Goal: Transaction & Acquisition: Purchase product/service

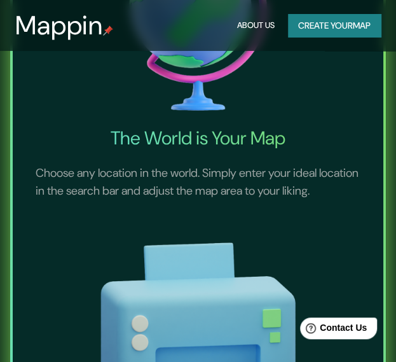
scroll to position [499, 0]
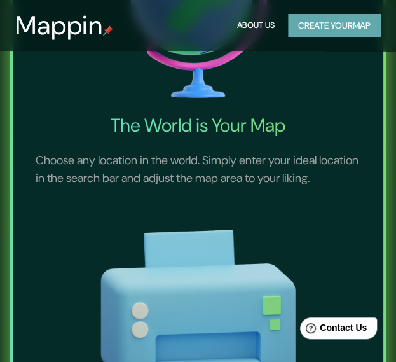
click at [330, 18] on button "Create your map" at bounding box center [334, 26] width 93 height 24
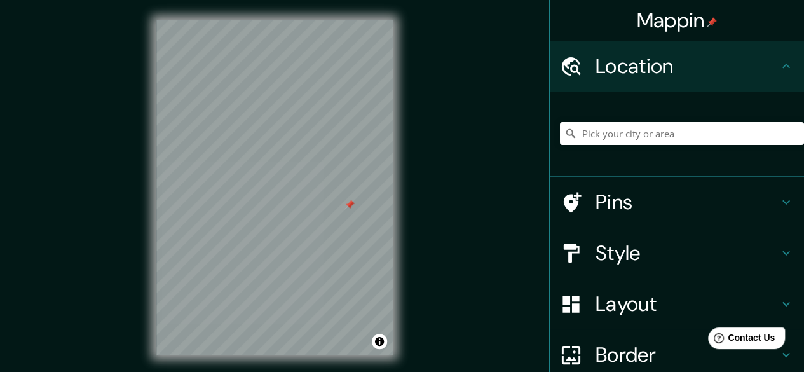
click at [405, 221] on div "© Mapbox © OpenStreetMap Improve this map" at bounding box center [275, 187] width 724 height 335
click at [405, 201] on h4 "Pins" at bounding box center [687, 201] width 183 height 25
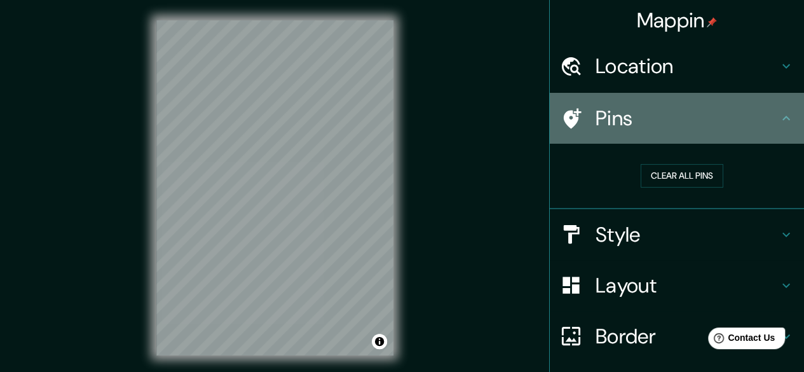
click at [405, 101] on div "Pins" at bounding box center [677, 118] width 254 height 51
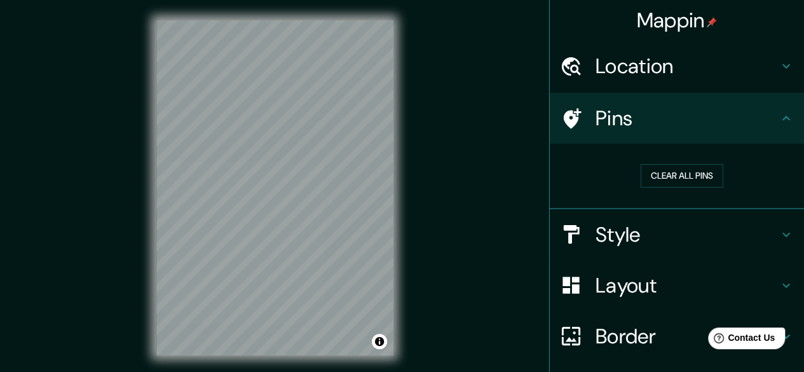
click at [405, 65] on icon at bounding box center [787, 66] width 8 height 4
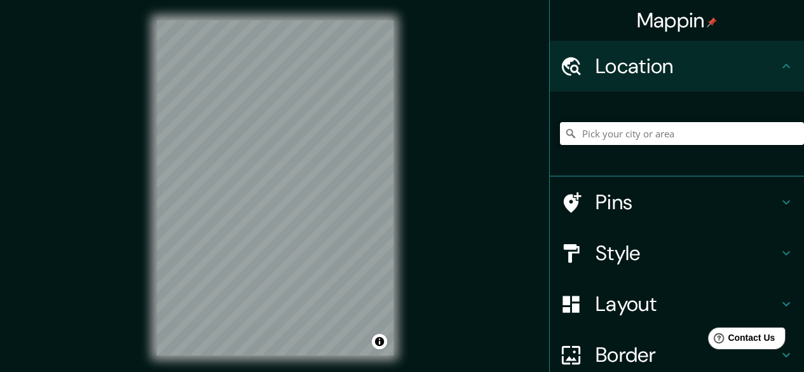
click at [405, 132] on input "Pick your city or area" at bounding box center [682, 133] width 244 height 23
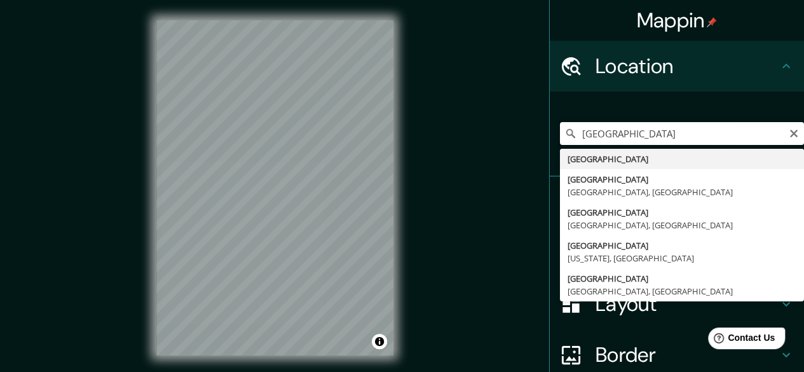
click at [405, 139] on input "[GEOGRAPHIC_DATA]" at bounding box center [682, 133] width 244 height 23
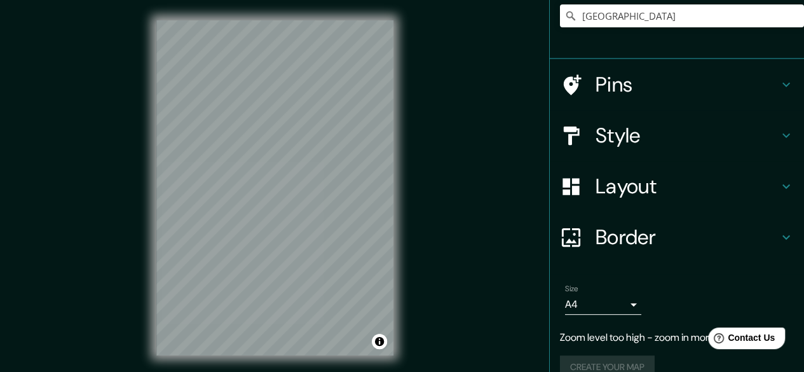
click at [405, 188] on h4 "Layout" at bounding box center [687, 186] width 183 height 25
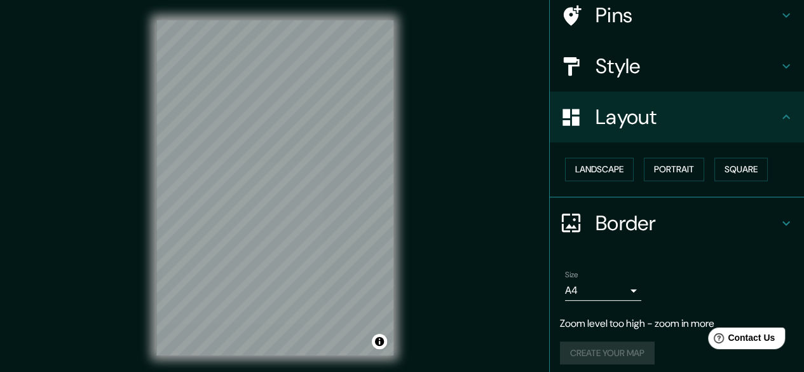
scroll to position [103, 0]
click at [405, 174] on button "Landscape" at bounding box center [599, 170] width 69 height 24
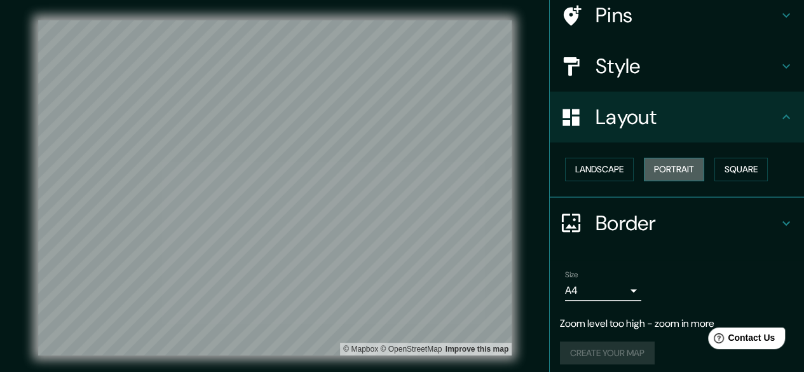
click at [405, 168] on button "Portrait" at bounding box center [674, 170] width 60 height 24
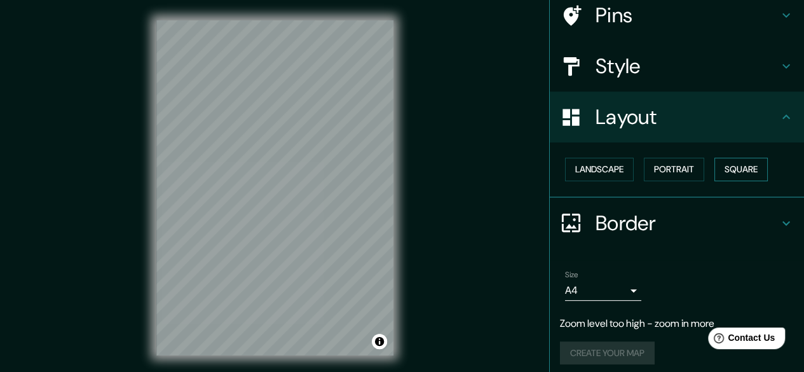
drag, startPoint x: 666, startPoint y: 168, endPoint x: 725, endPoint y: 171, distance: 58.6
click at [405, 171] on button "Square" at bounding box center [741, 170] width 53 height 24
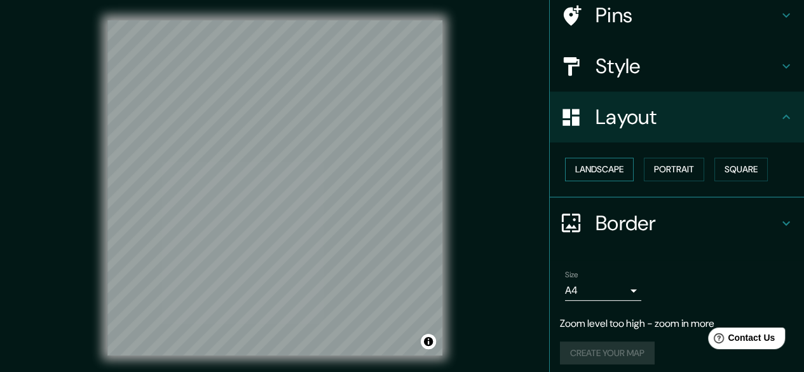
click at [405, 176] on button "Landscape" at bounding box center [599, 170] width 69 height 24
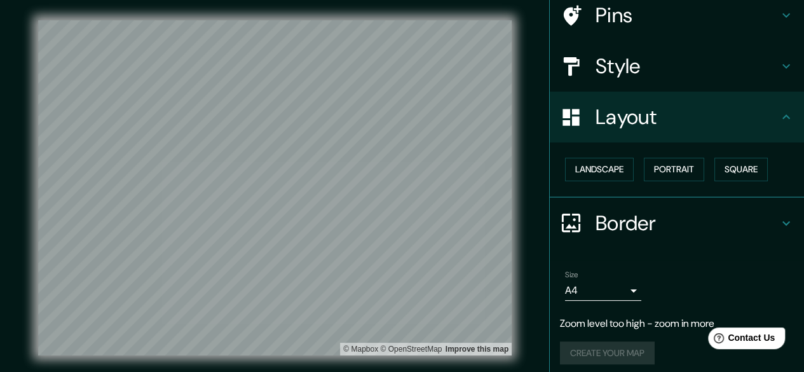
drag, startPoint x: 617, startPoint y: 287, endPoint x: 677, endPoint y: 263, distance: 65.1
click at [405, 263] on li "Size A4 single Zoom level too high - zoom in more Create your map" at bounding box center [677, 320] width 254 height 120
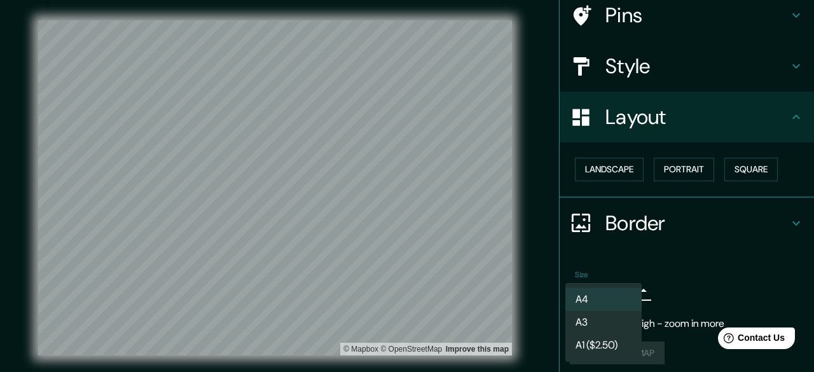
click at [405, 297] on body "Mappin Location [GEOGRAPHIC_DATA] [GEOGRAPHIC_DATA] [GEOGRAPHIC_DATA] [GEOGRAPH…" at bounding box center [407, 186] width 814 height 372
click at [405, 289] on li "A4" at bounding box center [603, 299] width 76 height 23
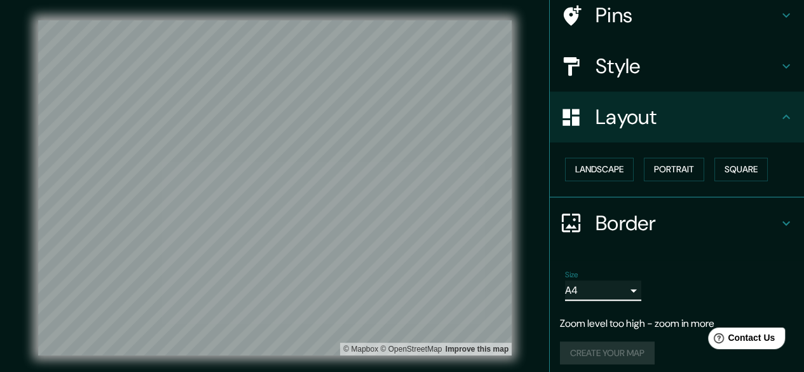
scroll to position [109, 0]
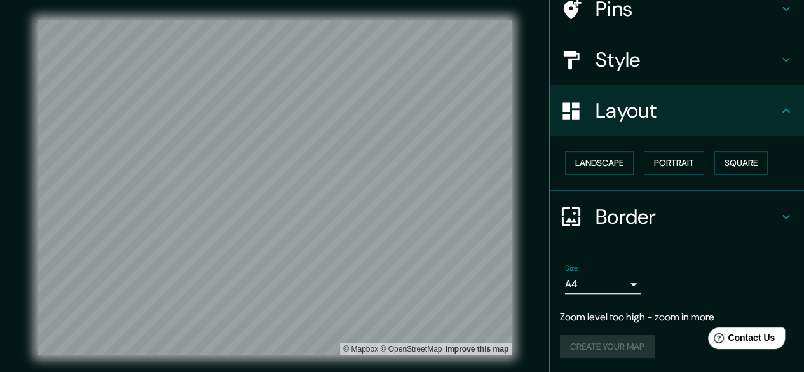
click at [405, 341] on div "Create your map" at bounding box center [677, 347] width 234 height 24
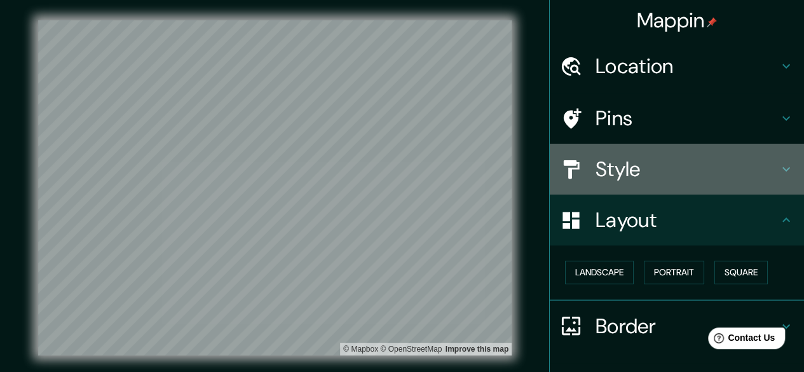
click at [405, 163] on h4 "Style" at bounding box center [687, 168] width 183 height 25
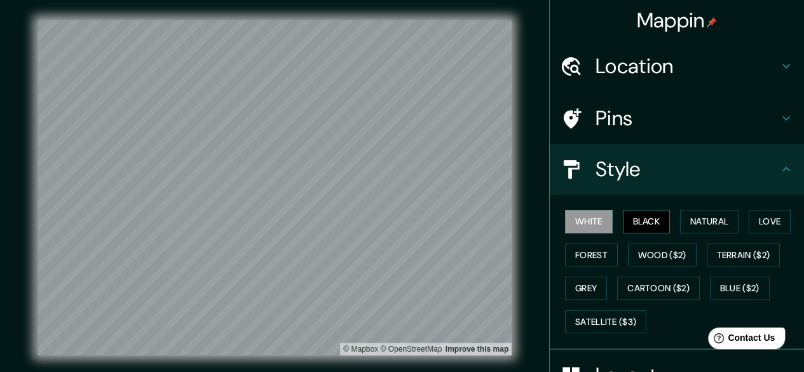
click at [405, 212] on button "Black" at bounding box center [647, 222] width 48 height 24
click at [405, 215] on button "White" at bounding box center [589, 222] width 48 height 24
click at [405, 250] on button "Forest" at bounding box center [591, 256] width 53 height 24
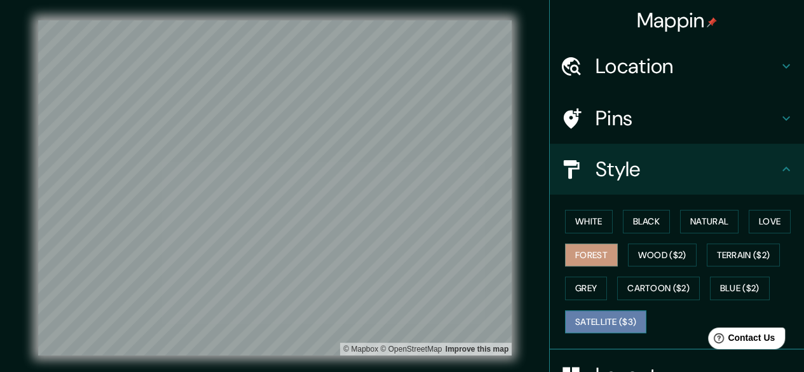
click at [405, 313] on button "Satellite ($3)" at bounding box center [605, 322] width 81 height 24
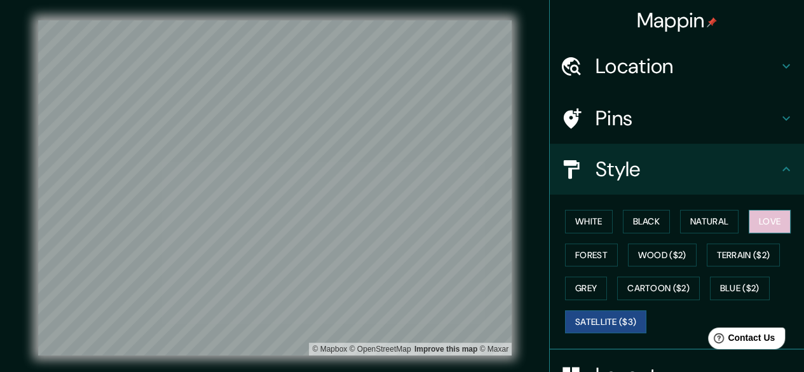
click at [405, 212] on button "Love" at bounding box center [770, 222] width 42 height 24
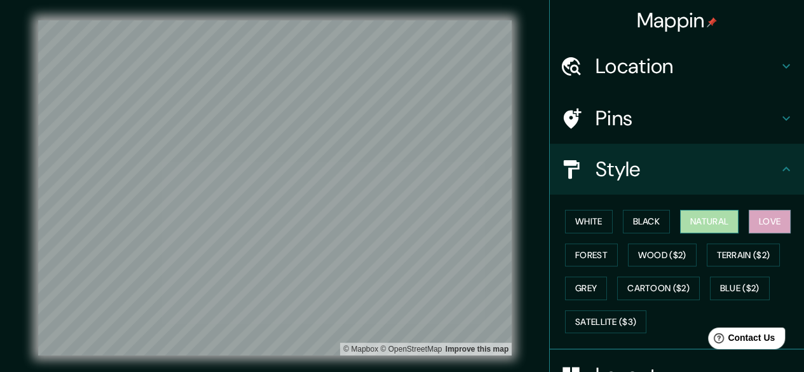
click at [405, 216] on button "Natural" at bounding box center [709, 222] width 58 height 24
drag, startPoint x: 516, startPoint y: 205, endPoint x: 658, endPoint y: 121, distance: 164.8
click at [405, 121] on h4 "Pins" at bounding box center [687, 118] width 183 height 25
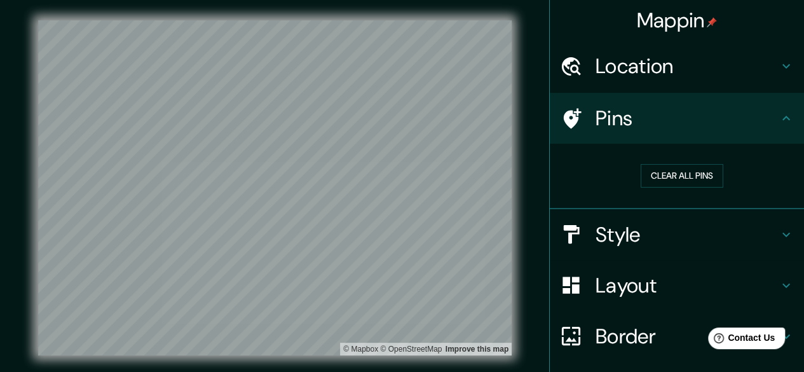
click at [405, 62] on h4 "Location" at bounding box center [687, 65] width 183 height 25
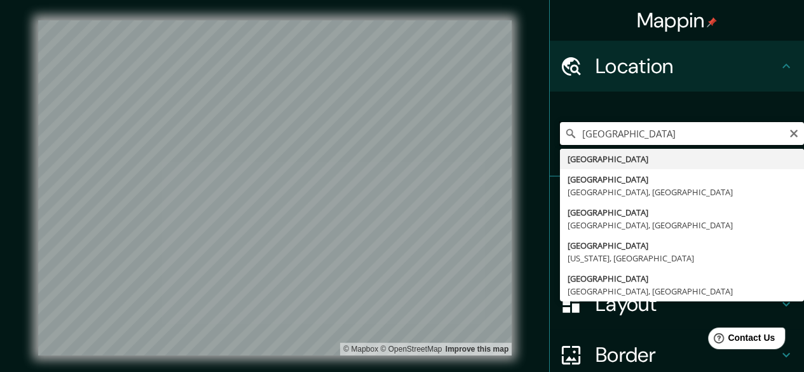
click at [405, 135] on input "[GEOGRAPHIC_DATA]" at bounding box center [682, 133] width 244 height 23
drag, startPoint x: 512, startPoint y: 142, endPoint x: 623, endPoint y: 135, distance: 111.4
click at [405, 135] on input "[GEOGRAPHIC_DATA]" at bounding box center [682, 133] width 244 height 23
drag, startPoint x: 623, startPoint y: 135, endPoint x: 517, endPoint y: 138, distance: 106.2
click at [405, 138] on div "Mappin Location [GEOGRAPHIC_DATA] [GEOGRAPHIC_DATA] [GEOGRAPHIC_DATA] [GEOGRAPH…" at bounding box center [402, 198] width 804 height 396
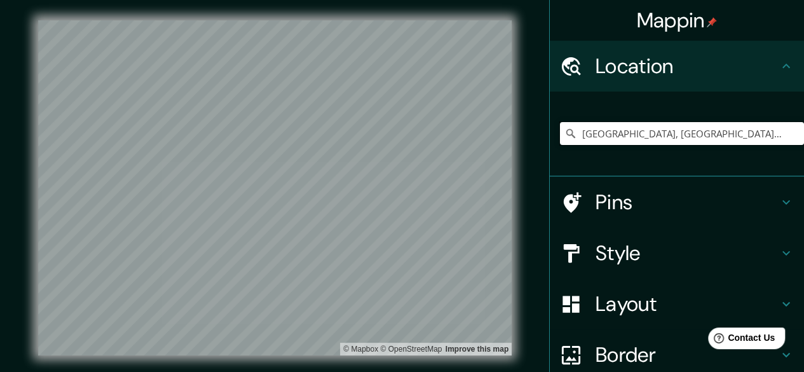
type input "[GEOGRAPHIC_DATA], [GEOGRAPHIC_DATA], [GEOGRAPHIC_DATA]"
